Goal: Book appointment/travel/reservation

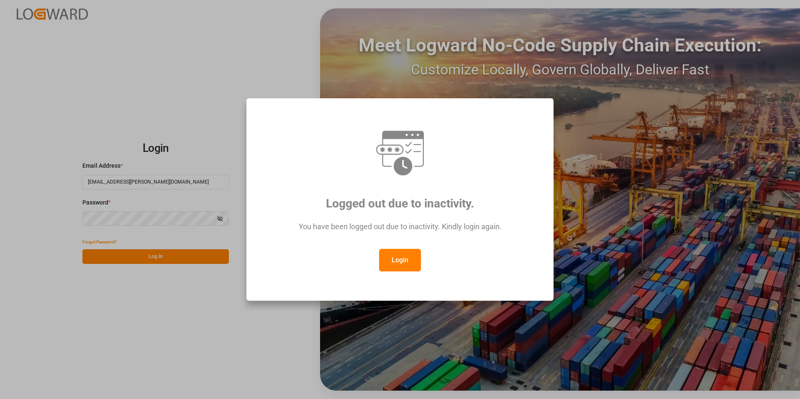
drag, startPoint x: 386, startPoint y: 280, endPoint x: 378, endPoint y: 274, distance: 10.5
click at [385, 280] on div "Logged out due to inactivity. You have been logged out due to inactivity. Kindl…" at bounding box center [400, 199] width 293 height 188
drag, startPoint x: 393, startPoint y: 272, endPoint x: 393, endPoint y: 268, distance: 4.3
click at [393, 270] on div "Logged out due to inactivity. You have been logged out due to inactivity. Kindl…" at bounding box center [400, 199] width 293 height 188
click at [392, 267] on button "Login" at bounding box center [400, 260] width 42 height 23
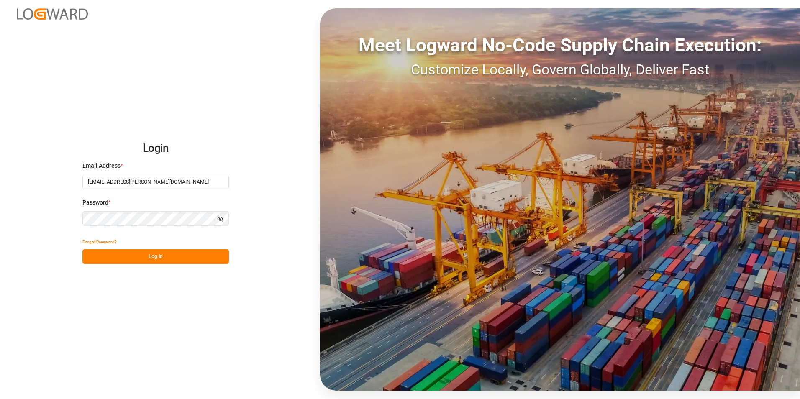
click at [148, 253] on button "Log In" at bounding box center [155, 256] width 146 height 15
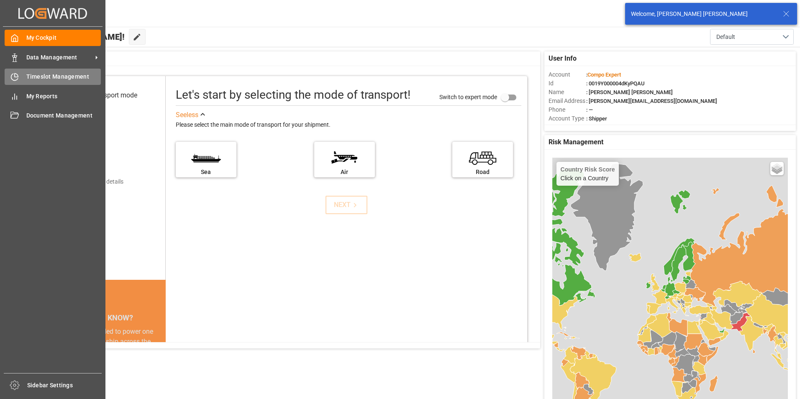
click at [14, 76] on icon at bounding box center [14, 77] width 8 height 8
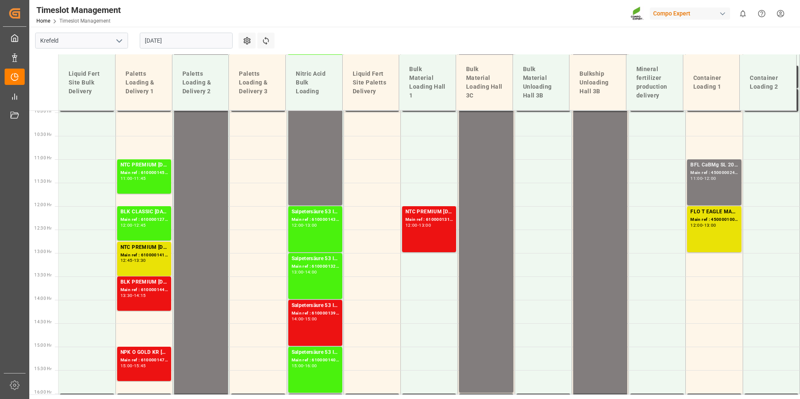
scroll to position [384, 0]
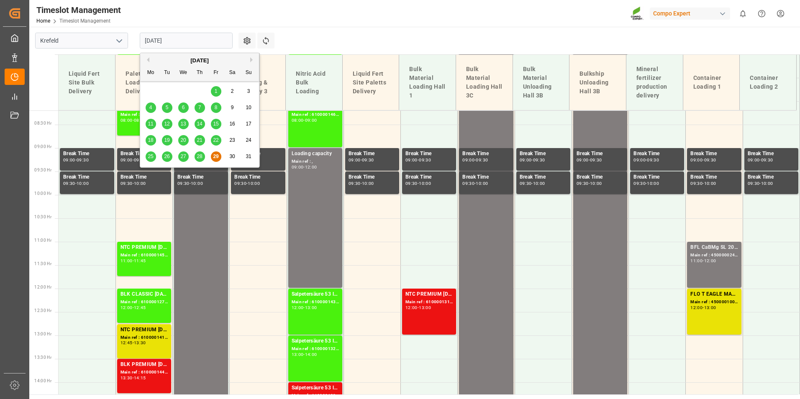
click at [187, 38] on input "[DATE]" at bounding box center [186, 41] width 93 height 16
click at [253, 61] on button "Next Month" at bounding box center [252, 59] width 5 height 5
click at [152, 90] on div "1" at bounding box center [151, 92] width 10 height 10
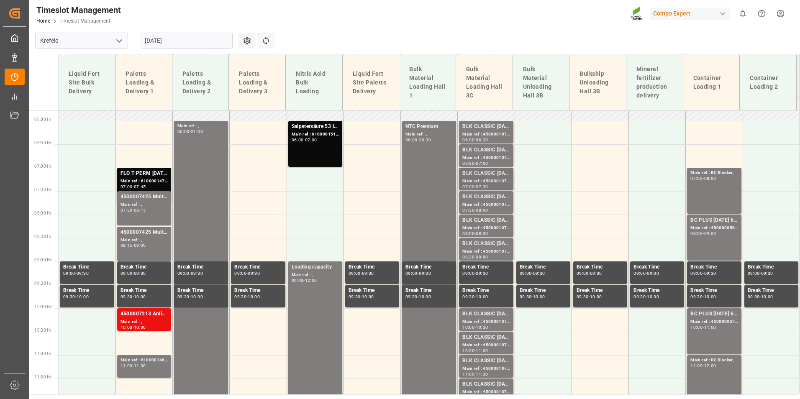
scroll to position [259, 0]
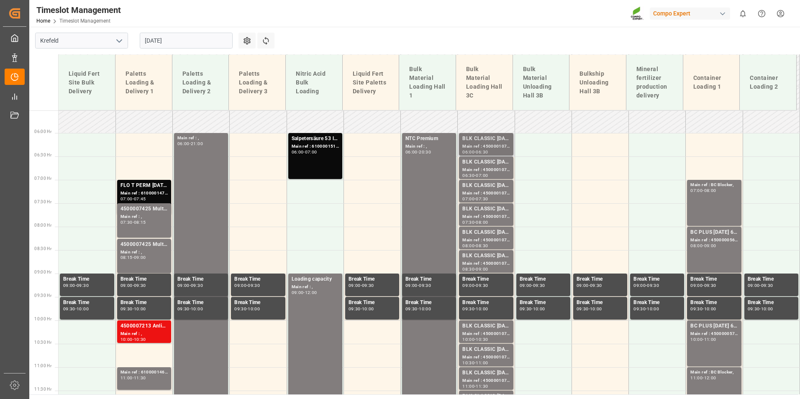
click at [480, 143] on div "Main ref : 4500001070, 2000001075;" at bounding box center [485, 146] width 47 height 7
click at [481, 164] on div "BLK CLASSIC [DATE]+3+TE BULK;" at bounding box center [485, 162] width 47 height 8
click at [481, 190] on div "Main ref : 4500001072, 2000001075;" at bounding box center [485, 193] width 47 height 7
click at [483, 219] on div "Main ref : 4500001073, 2000001075;" at bounding box center [485, 216] width 47 height 7
click at [486, 260] on div "Main ref : 4500001075, 2000001075;" at bounding box center [485, 263] width 47 height 7
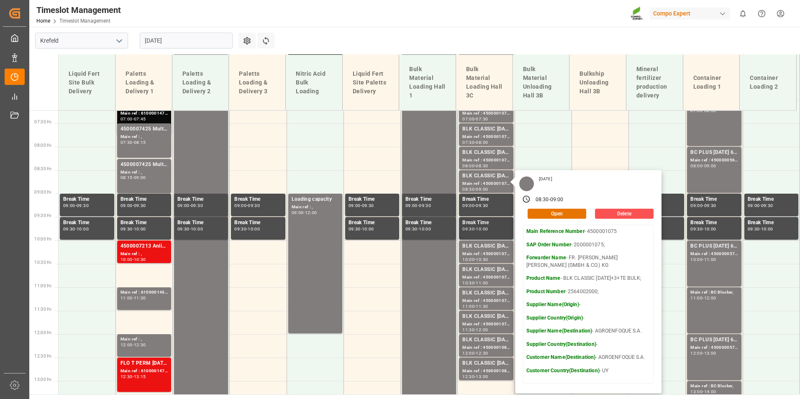
scroll to position [384, 0]
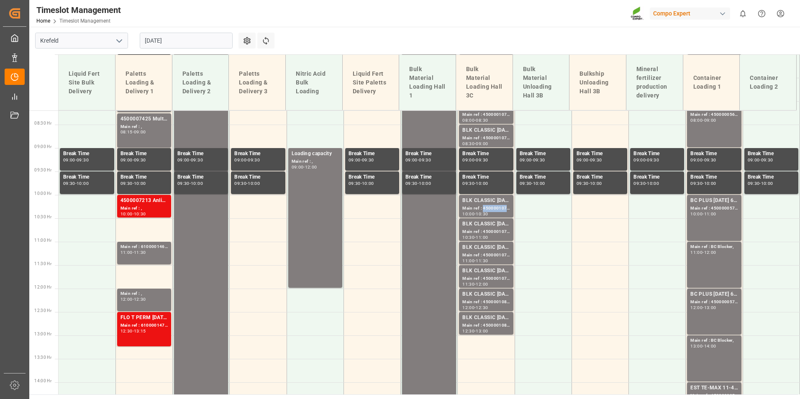
click at [481, 209] on div "Main ref : 4500001076, 2000001075;" at bounding box center [485, 208] width 47 height 7
click at [489, 226] on div "BLK CLASSIC [DATE]+3+TE BULK;" at bounding box center [485, 224] width 47 height 8
click at [481, 254] on div "Main ref : 4500001078, 2000001075;" at bounding box center [485, 255] width 47 height 7
click at [489, 281] on div "Main ref : 4500001079, 2000001075;" at bounding box center [485, 278] width 47 height 7
click at [492, 298] on div "BLK CLASSIC [DATE]+3+TE BULK;" at bounding box center [485, 294] width 47 height 8
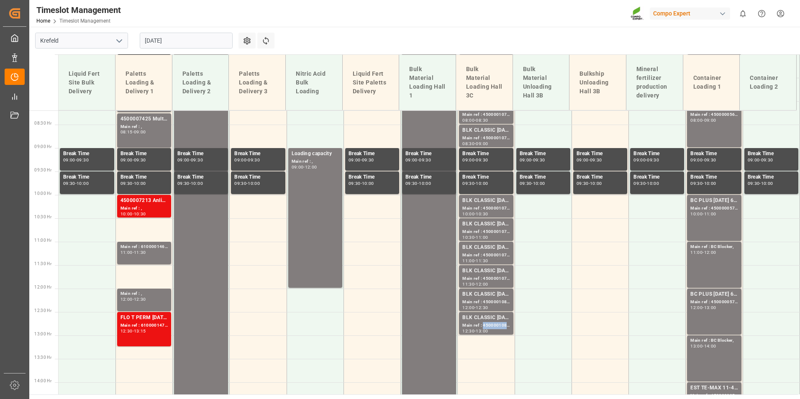
click at [486, 323] on div "Main ref : 4500001081, 2000001075;" at bounding box center [485, 325] width 47 height 7
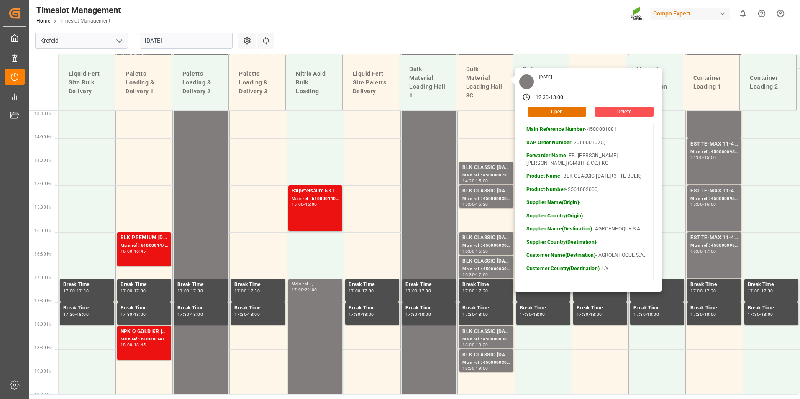
scroll to position [552, 0]
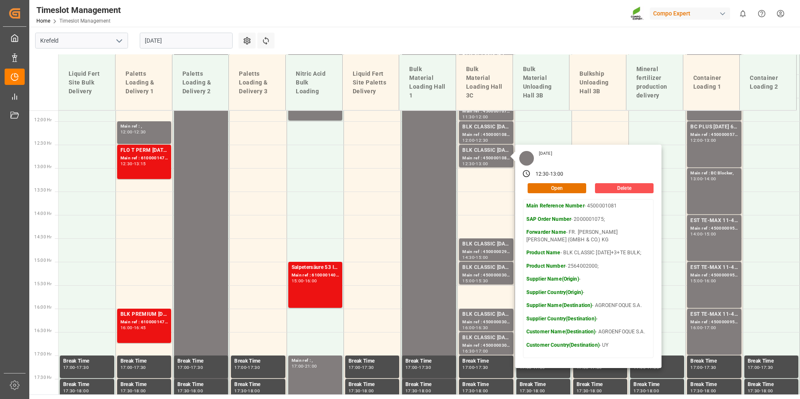
click at [174, 48] on input "[DATE]" at bounding box center [186, 41] width 93 height 16
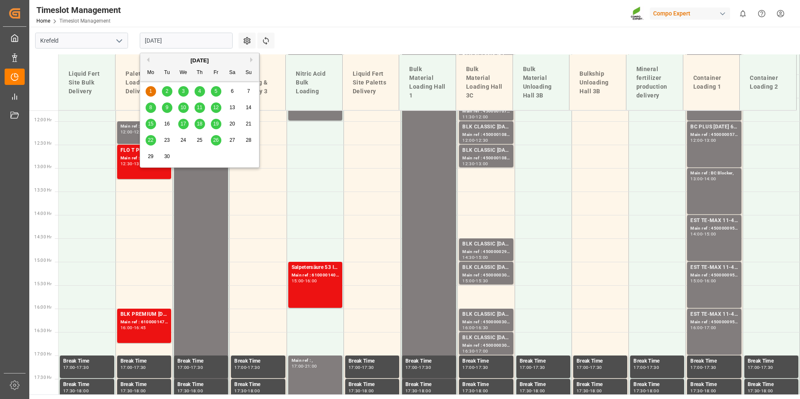
click at [146, 59] on button "Previous Month" at bounding box center [146, 59] width 5 height 5
click at [214, 158] on span "29" at bounding box center [215, 157] width 5 height 6
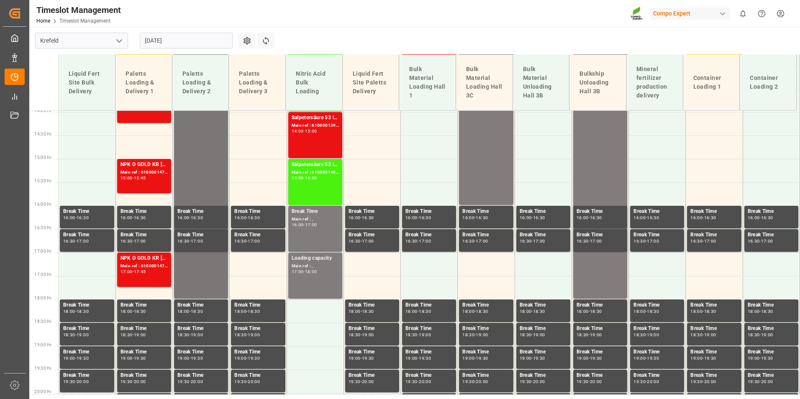
scroll to position [677, 0]
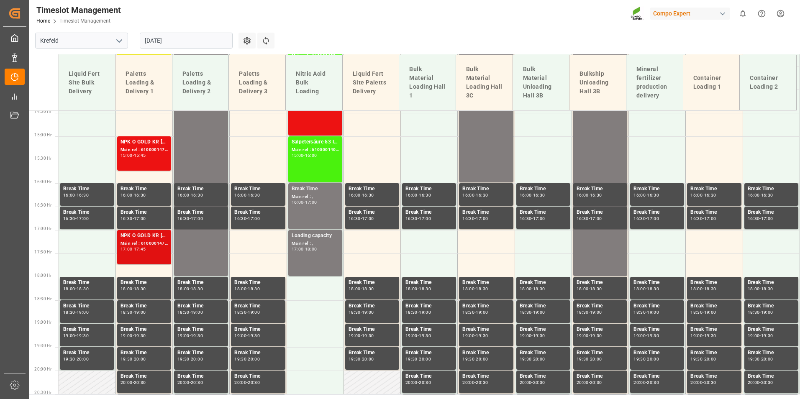
click at [160, 244] on div "Main ref : 6100001473, 2000001306;" at bounding box center [144, 243] width 47 height 7
click at [153, 142] on div "NPK O GOLD KR [DATE] 25kg (x60) IT;" at bounding box center [144, 142] width 47 height 8
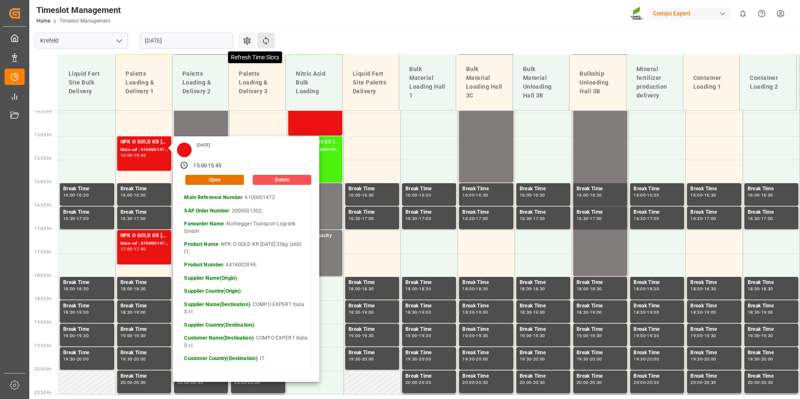
click at [265, 39] on icon at bounding box center [266, 40] width 9 height 9
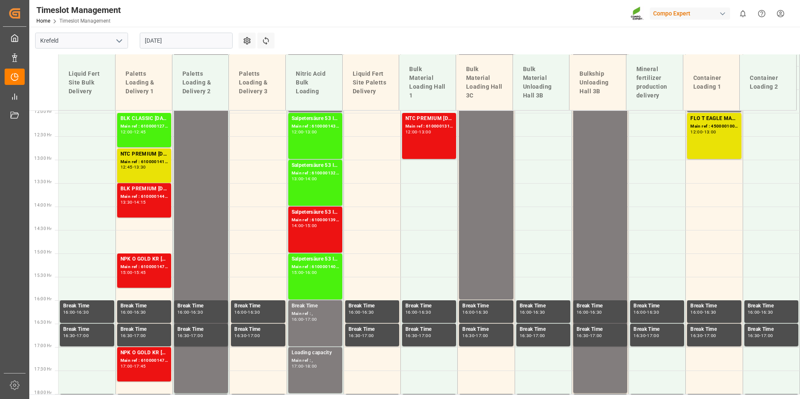
scroll to position [552, 0]
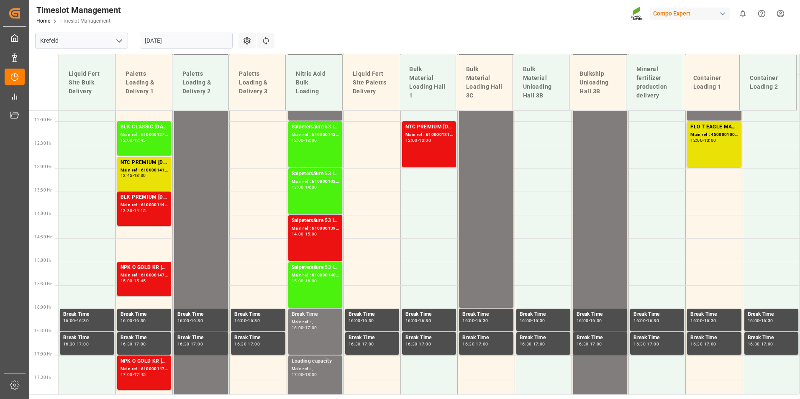
click at [183, 44] on input "[DATE]" at bounding box center [186, 41] width 93 height 16
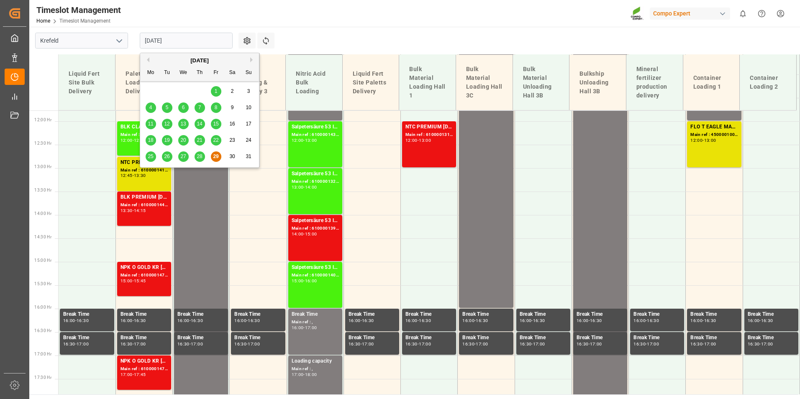
click at [249, 60] on div "[DATE]" at bounding box center [199, 60] width 119 height 8
click at [253, 60] on button "Next Month" at bounding box center [252, 59] width 5 height 5
click at [150, 92] on span "1" at bounding box center [150, 91] width 3 height 6
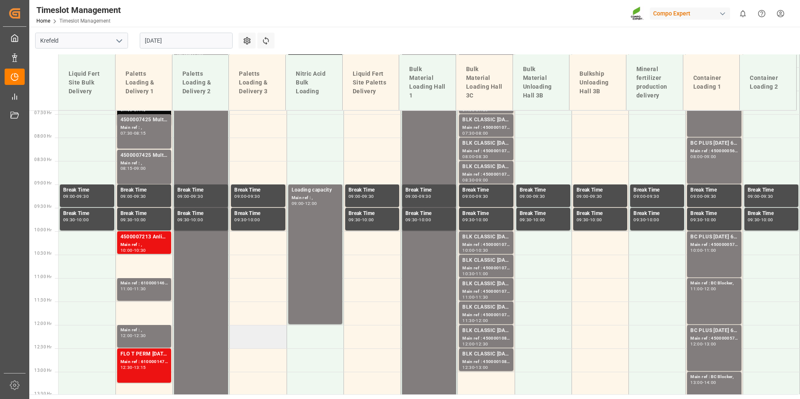
scroll to position [217, 0]
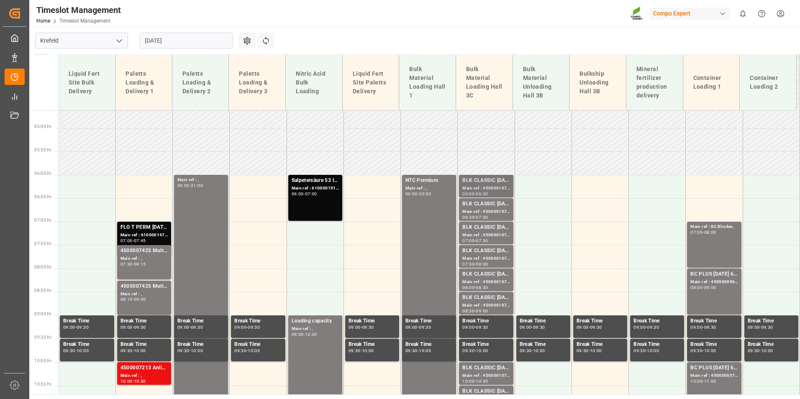
click at [497, 189] on div "Main ref : 4500001070, 2000001075;" at bounding box center [485, 188] width 47 height 7
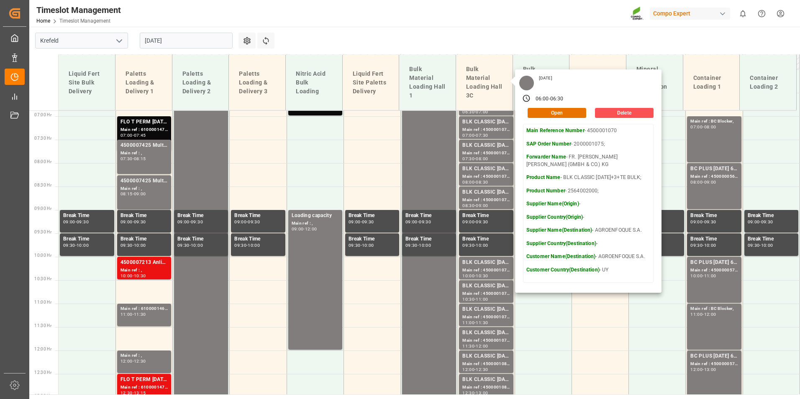
scroll to position [342, 0]
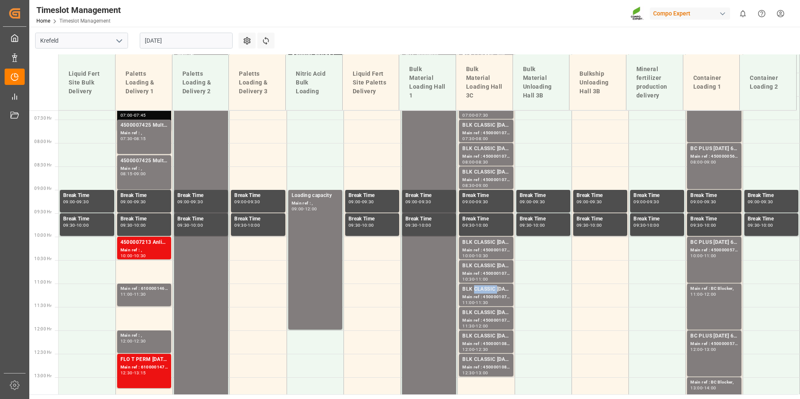
click at [479, 287] on div "BLK CLASSIC [DATE]+3+TE BULK;" at bounding box center [485, 289] width 47 height 8
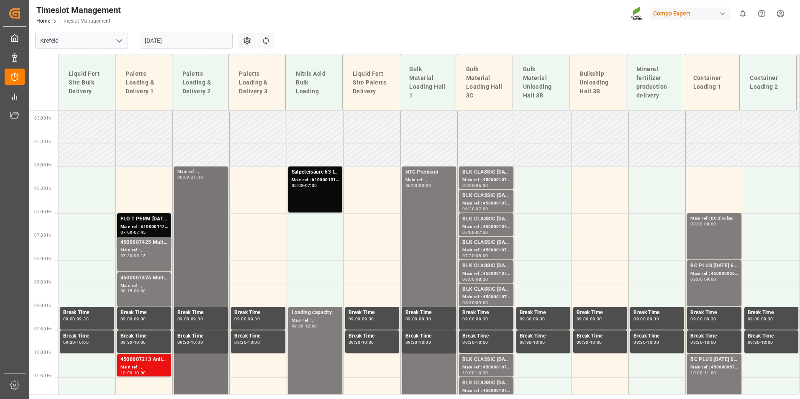
scroll to position [217, 0]
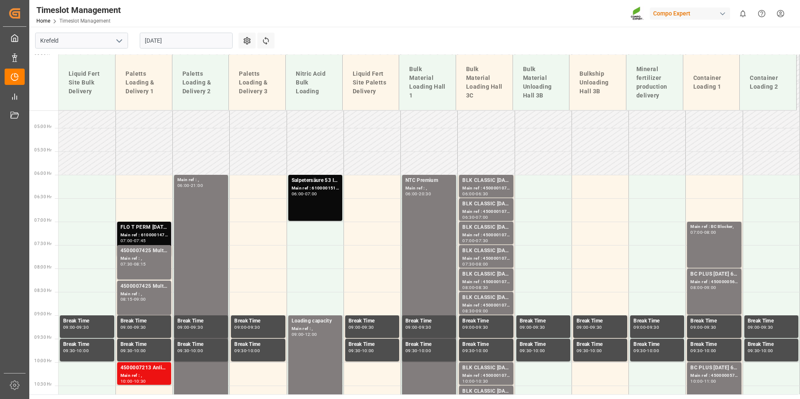
click at [138, 242] on div "07:45" at bounding box center [140, 241] width 12 height 4
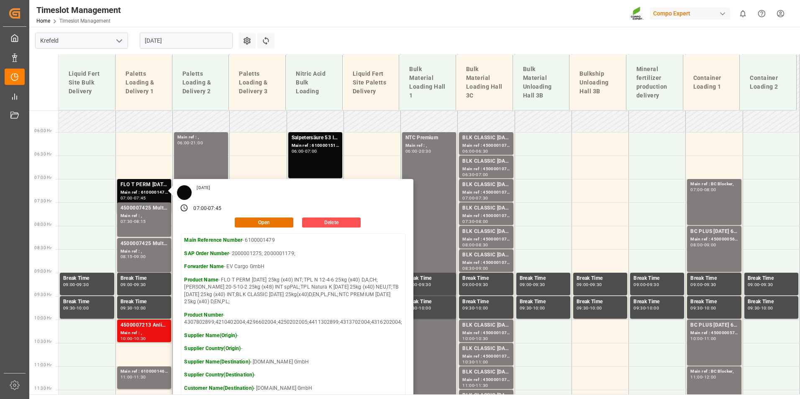
scroll to position [259, 0]
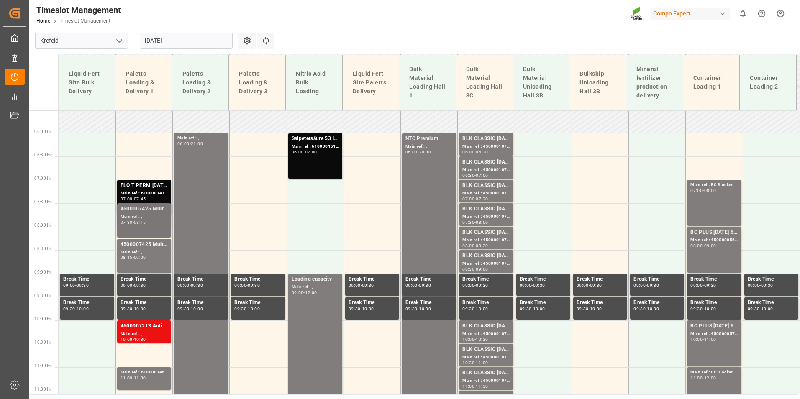
click at [148, 207] on div "4500007425 Multicote 4M" at bounding box center [144, 209] width 47 height 8
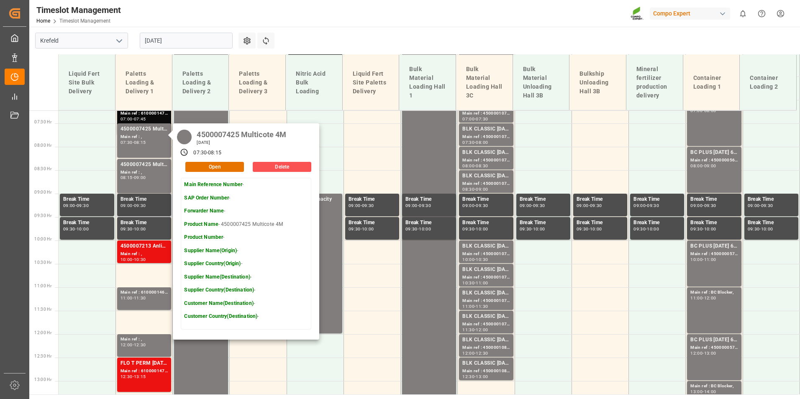
scroll to position [342, 0]
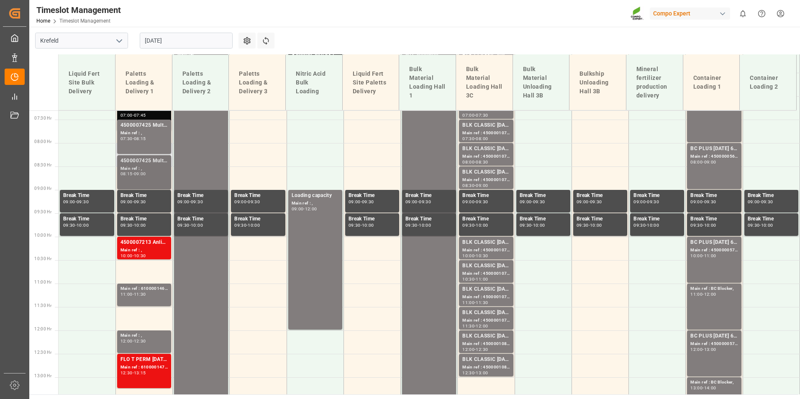
click at [146, 173] on div "09:00" at bounding box center [140, 174] width 12 height 4
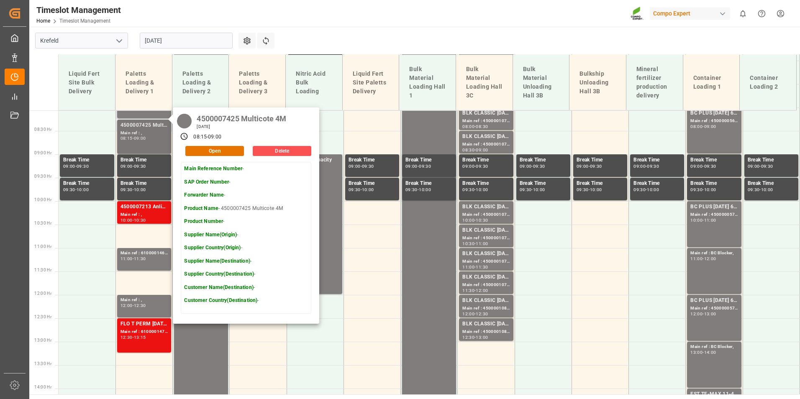
scroll to position [426, 0]
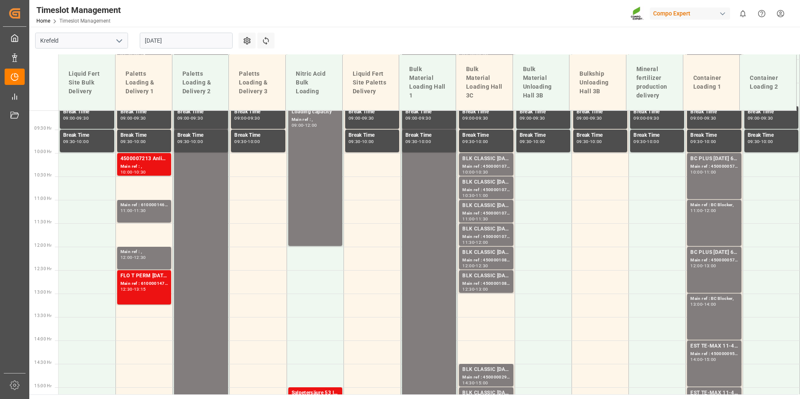
click at [146, 170] on div "10:30" at bounding box center [140, 172] width 12 height 4
click at [154, 208] on div "Main ref : 6100001468, 2000000731" at bounding box center [144, 205] width 47 height 7
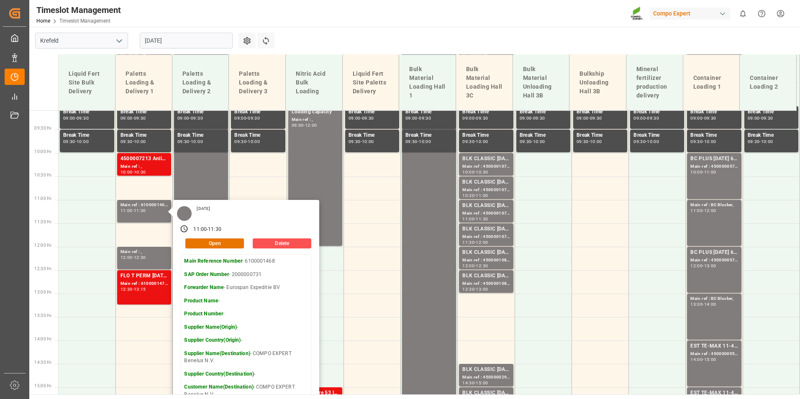
scroll to position [468, 0]
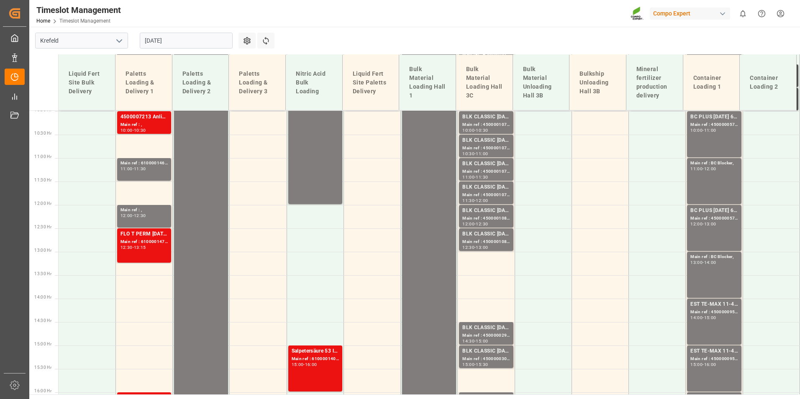
click at [157, 208] on div "Main ref : ," at bounding box center [144, 210] width 47 height 7
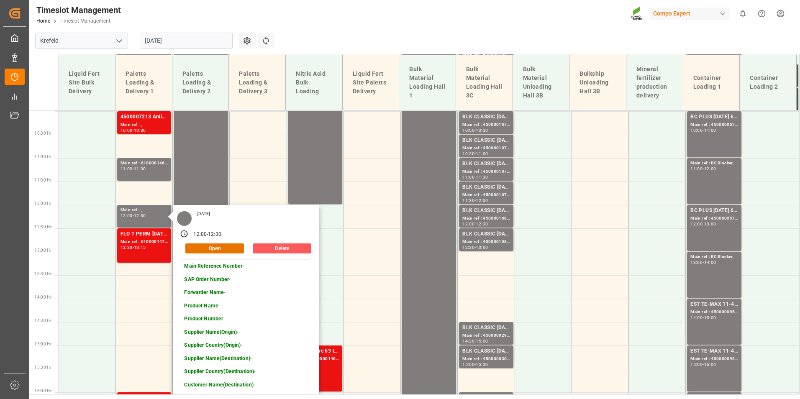
click at [273, 249] on button "Delete" at bounding box center [282, 249] width 59 height 10
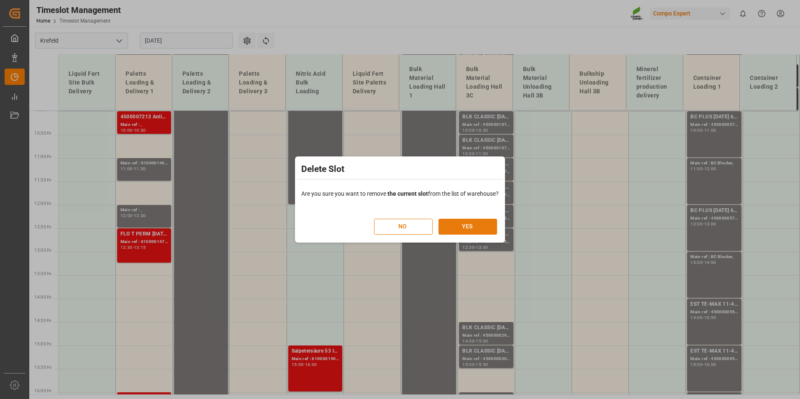
click at [474, 228] on button "YES" at bounding box center [468, 227] width 59 height 16
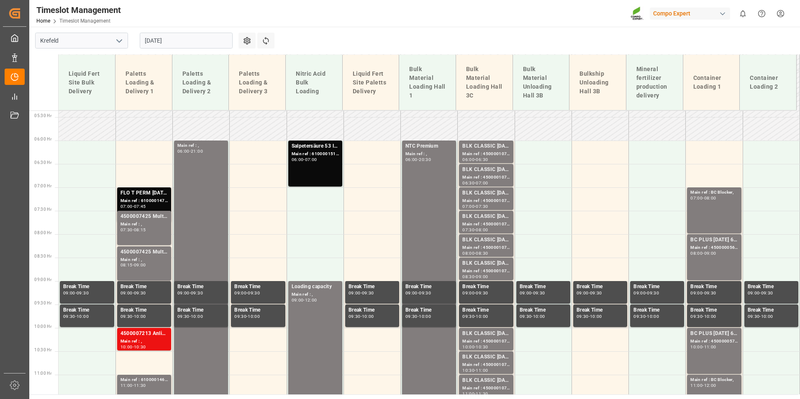
scroll to position [160, 0]
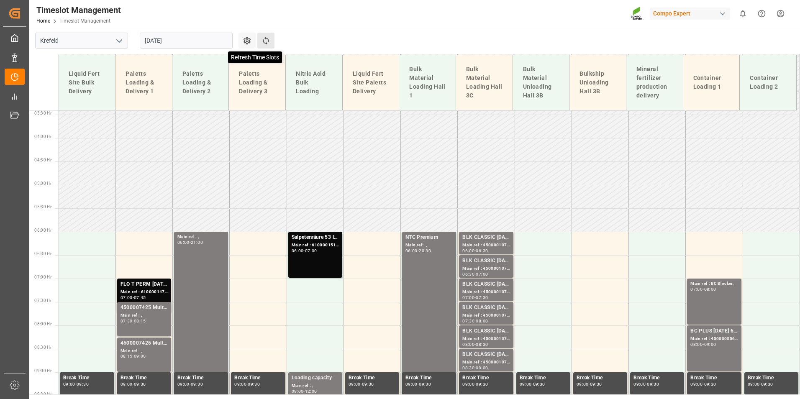
click at [264, 40] on icon at bounding box center [266, 40] width 9 height 9
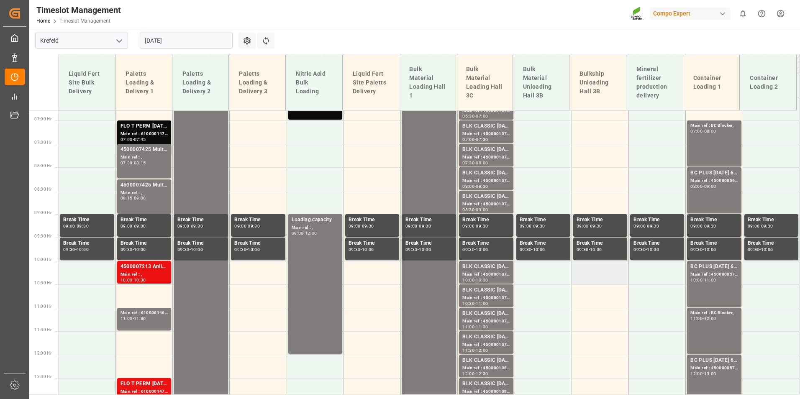
scroll to position [393, 0]
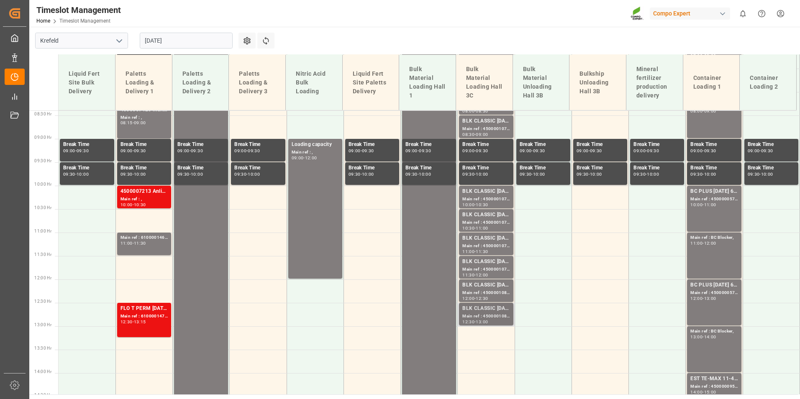
click at [490, 312] on div "BLK CLASSIC [DATE]+3+TE BULK;" at bounding box center [485, 309] width 47 height 8
click at [484, 301] on div "12:00 - 12:30" at bounding box center [485, 299] width 47 height 5
click at [484, 292] on div "Main ref : 4500001080, 2000001075;" at bounding box center [485, 293] width 47 height 7
click at [484, 271] on div "Main ref : 4500001079, 2000001075;" at bounding box center [485, 269] width 47 height 7
click at [483, 235] on div "BLK CLASSIC [DATE]+3+TE BULK;" at bounding box center [485, 238] width 47 height 8
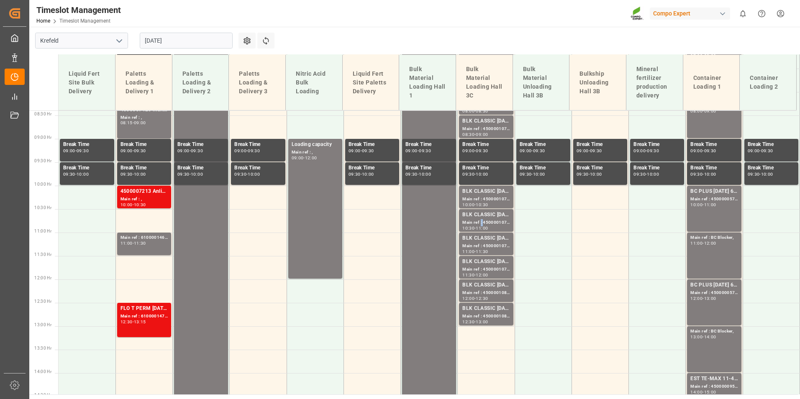
click at [478, 219] on div "Main ref : 4500001077, 2000001075;" at bounding box center [485, 222] width 47 height 7
click at [477, 198] on div "Main ref : 4500001076, 2000001075;" at bounding box center [485, 199] width 47 height 7
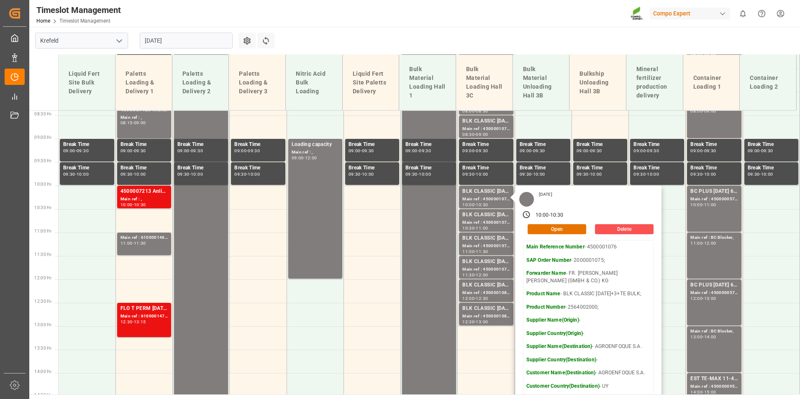
scroll to position [268, 0]
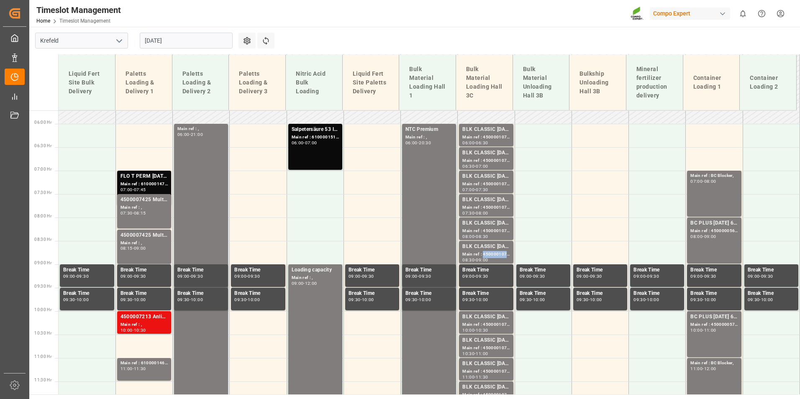
click at [483, 254] on div "Main ref : 4500001075, 2000001075;" at bounding box center [485, 254] width 47 height 7
click at [484, 224] on div "BLK CLASSIC [DATE]+3+TE BULK;" at bounding box center [485, 223] width 47 height 8
click at [480, 209] on div "Main ref : 4500001073, 2000001075;" at bounding box center [485, 207] width 47 height 7
click at [476, 182] on div "Main ref : 4500001072, 2000001075;" at bounding box center [485, 184] width 47 height 7
click at [477, 158] on div "Main ref : 4500001071, 2000001075;" at bounding box center [485, 160] width 47 height 7
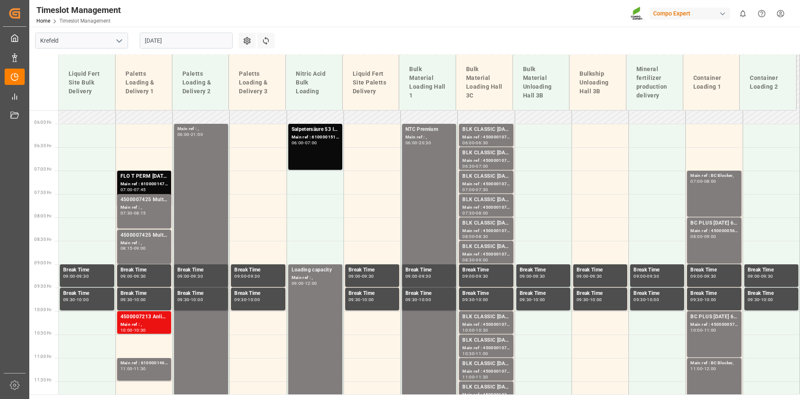
click at [476, 141] on div "-" at bounding box center [475, 143] width 1 height 4
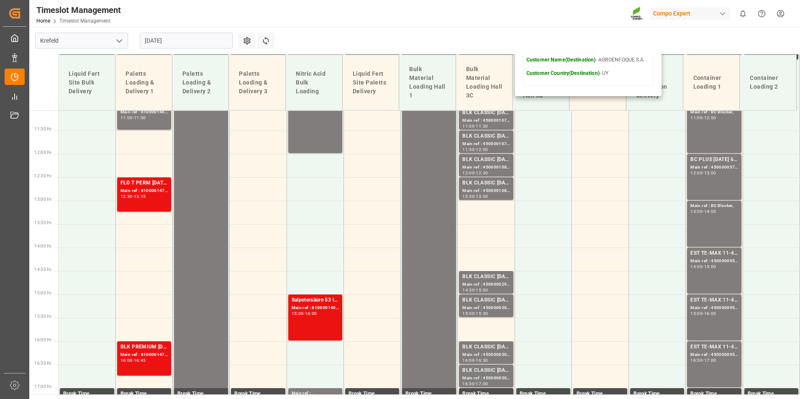
scroll to position [644, 0]
